Goal: Check status: Check status

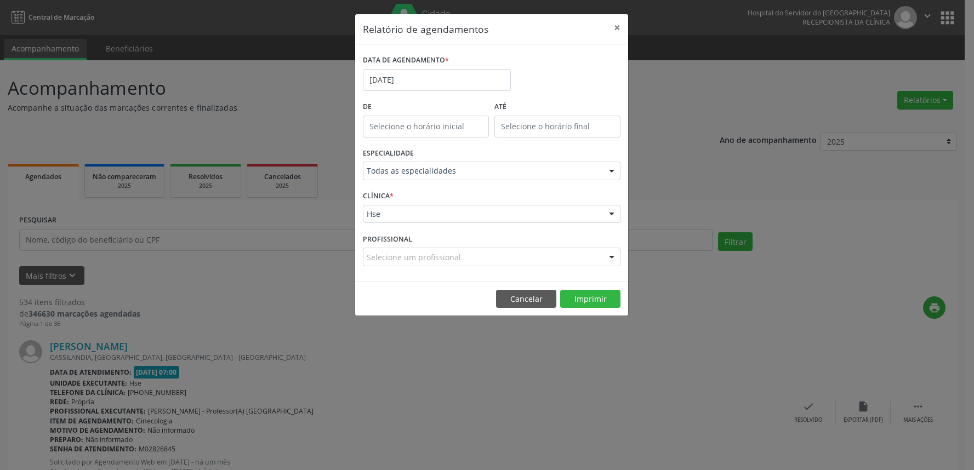
click at [588, 310] on footer "Cancelar Imprimir" at bounding box center [491, 299] width 273 height 35
click at [588, 302] on button "Imprimir" at bounding box center [590, 299] width 60 height 19
click at [516, 290] on button "Cancelar" at bounding box center [526, 299] width 60 height 19
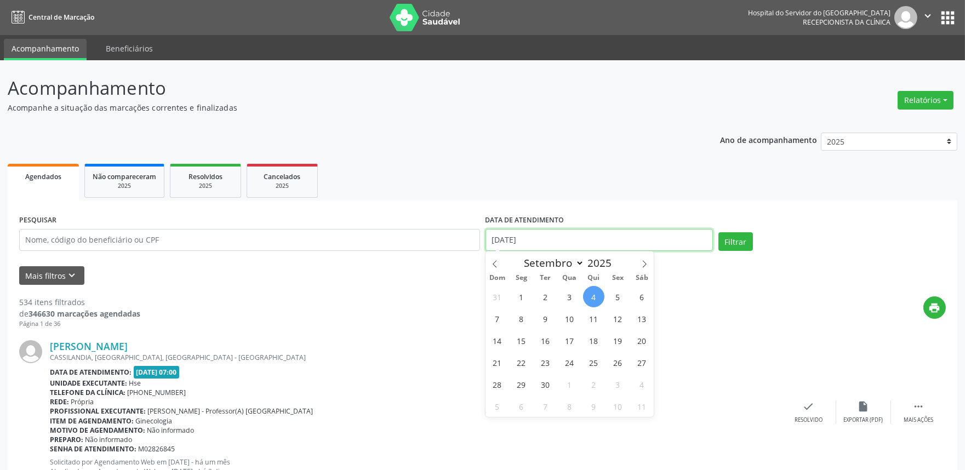
click at [510, 247] on input "[DATE]" at bounding box center [598, 240] width 227 height 22
click at [406, 236] on input "text" at bounding box center [249, 240] width 461 height 22
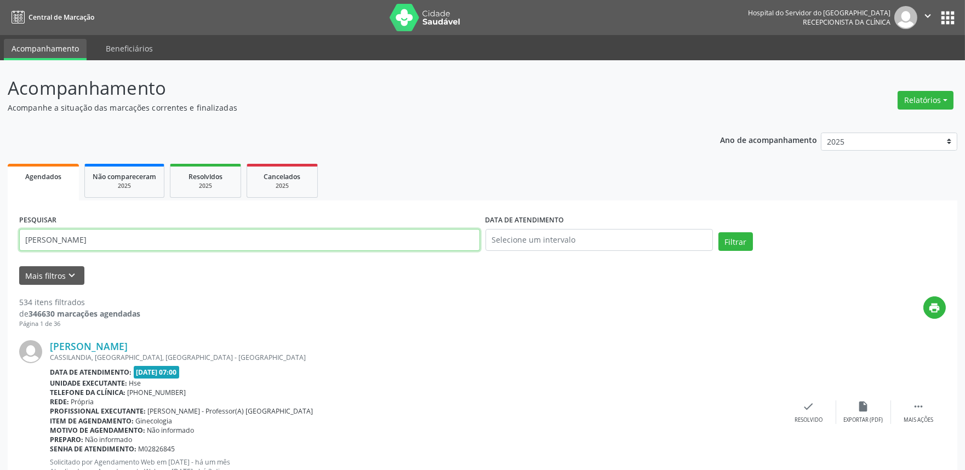
click at [718, 232] on button "Filtrar" at bounding box center [735, 241] width 35 height 19
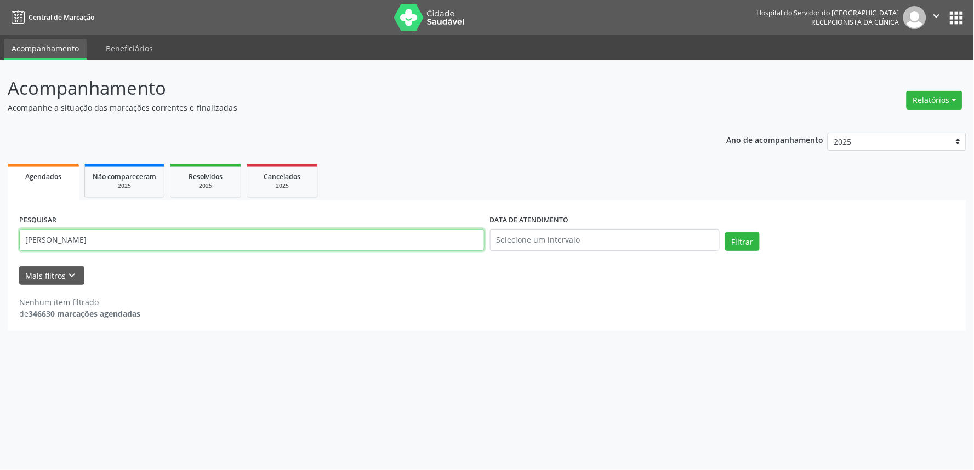
click at [165, 249] on input "[PERSON_NAME]" at bounding box center [251, 240] width 465 height 22
type input "17990068400"
click at [725, 232] on button "Filtrar" at bounding box center [742, 241] width 35 height 19
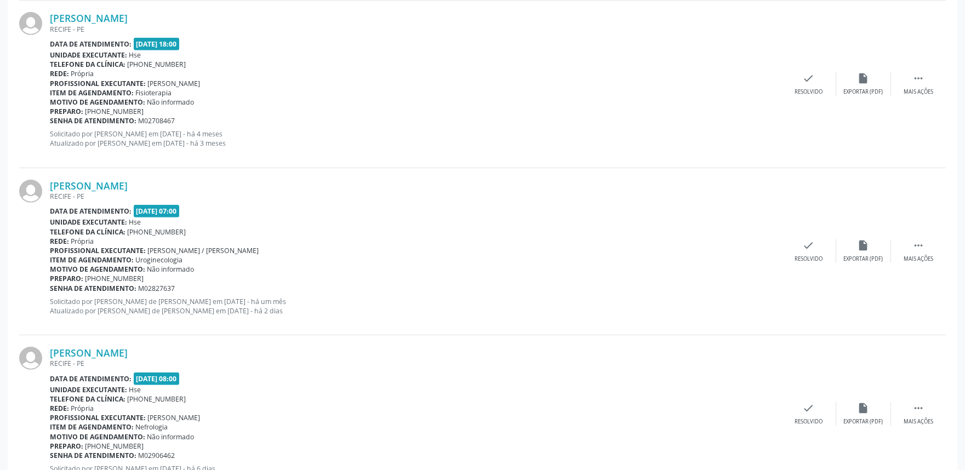
scroll to position [1145, 0]
